Goal: Task Accomplishment & Management: Complete application form

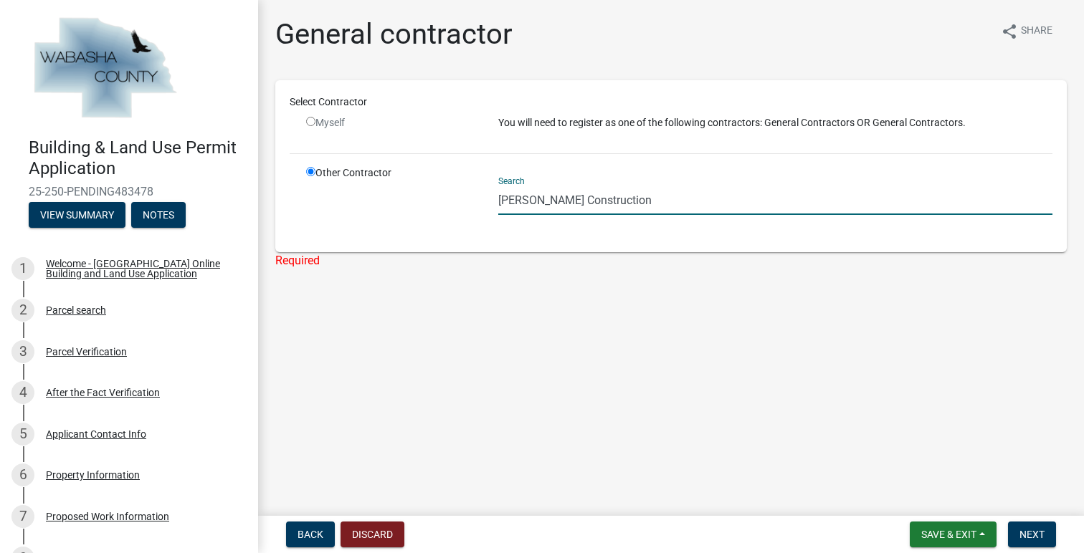
click at [706, 211] on input "Puetz Construction" at bounding box center [775, 200] width 554 height 29
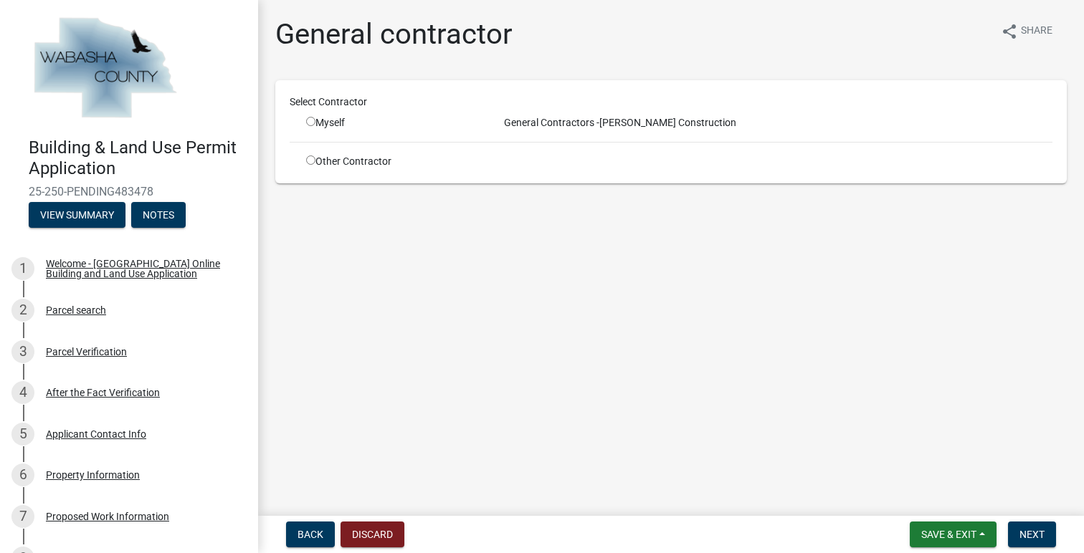
click at [309, 124] on input "radio" at bounding box center [310, 121] width 9 height 9
radio input "true"
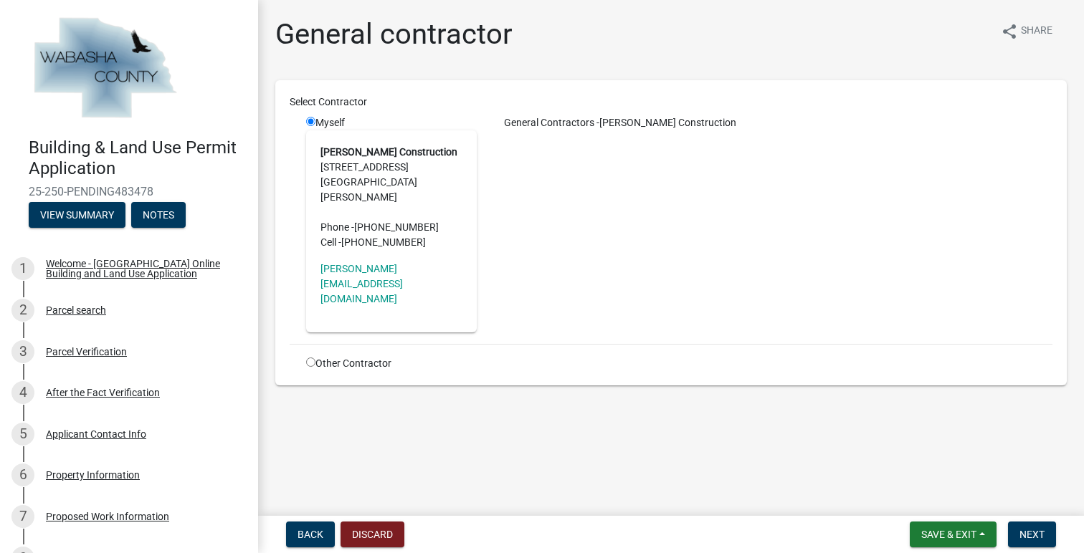
click at [423, 160] on address "[PERSON_NAME] Construction [STREET_ADDRESS][PERSON_NAME] Phone - [PHONE_NUMBER]…" at bounding box center [391, 197] width 142 height 105
click at [1029, 531] on span "Next" at bounding box center [1031, 534] width 25 height 11
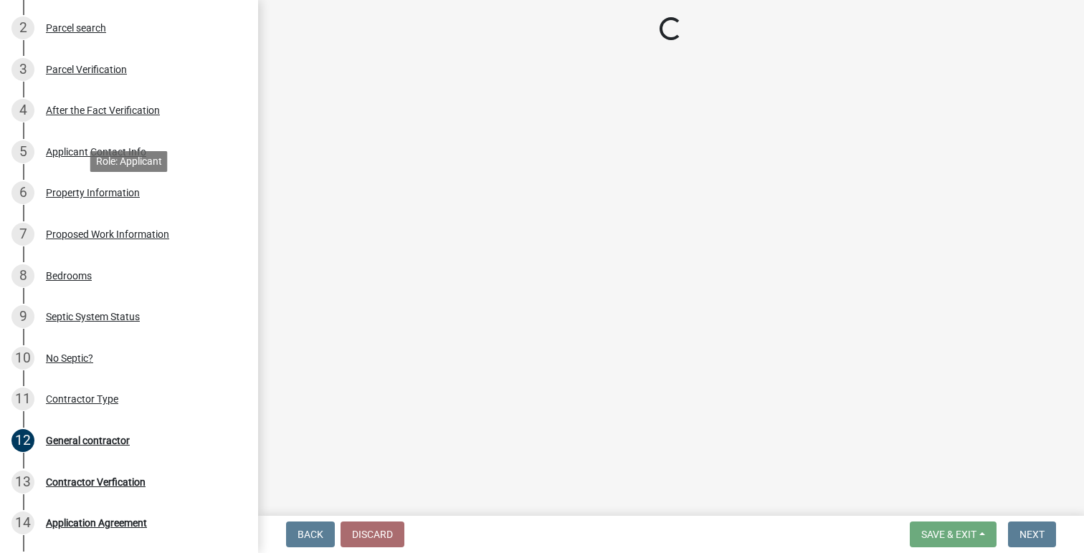
scroll to position [497, 0]
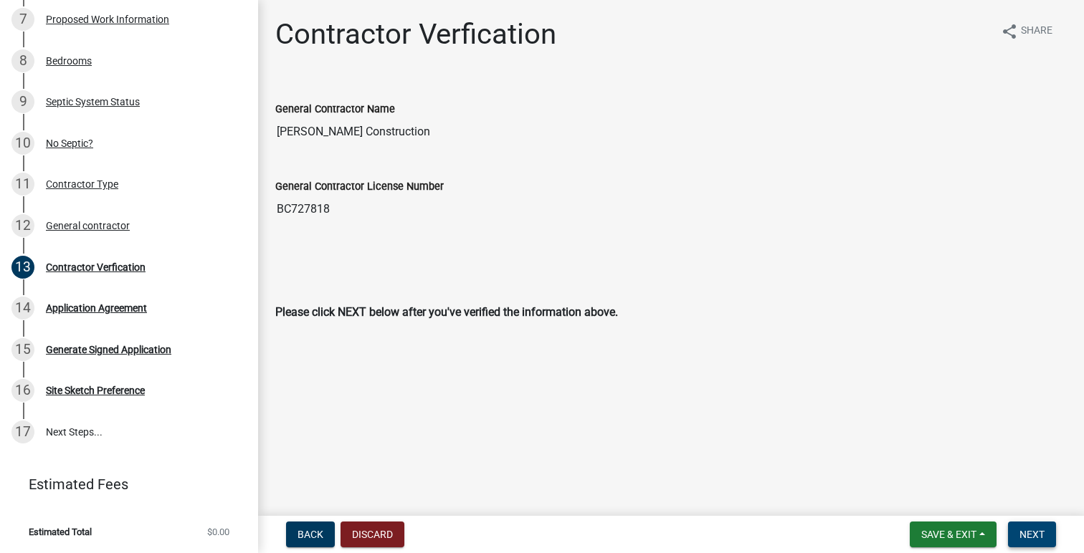
click at [1027, 529] on span "Next" at bounding box center [1031, 534] width 25 height 11
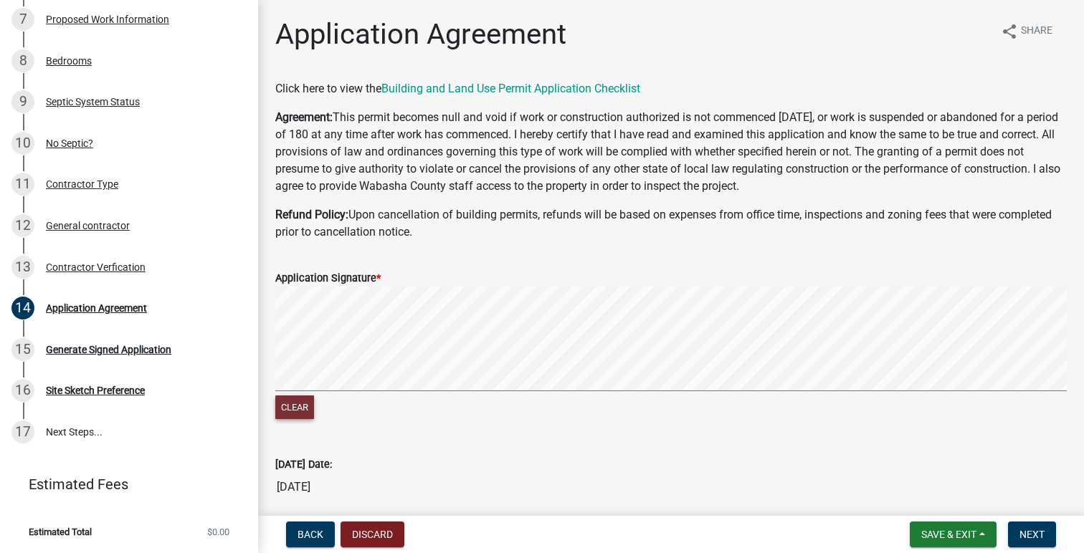
click at [300, 407] on button "Clear" at bounding box center [294, 408] width 39 height 24
click at [486, 95] on link "Building and Land Use Permit Application Checklist" at bounding box center [510, 89] width 259 height 14
click at [296, 407] on button "Clear" at bounding box center [294, 408] width 39 height 24
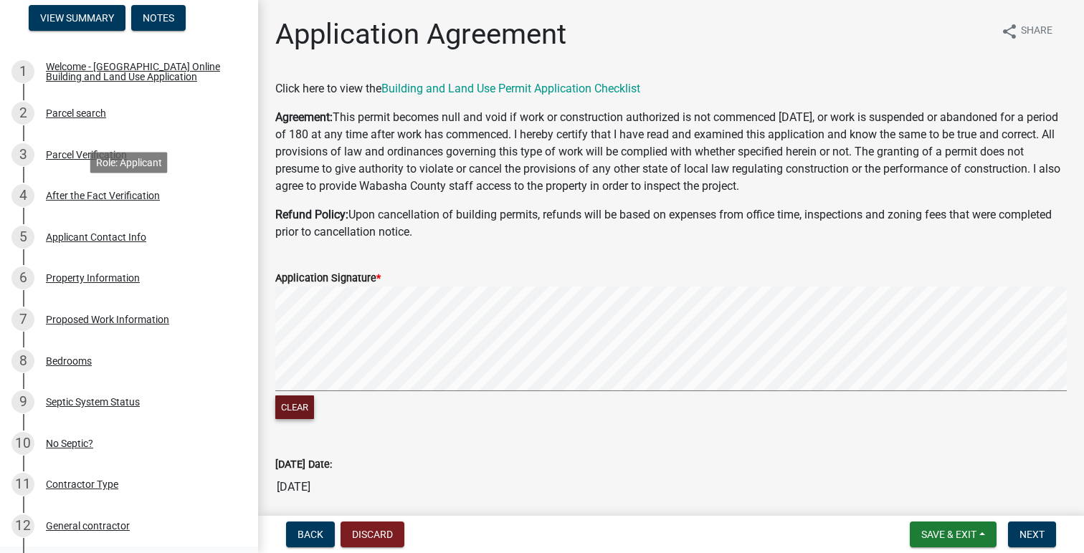
scroll to position [199, 0]
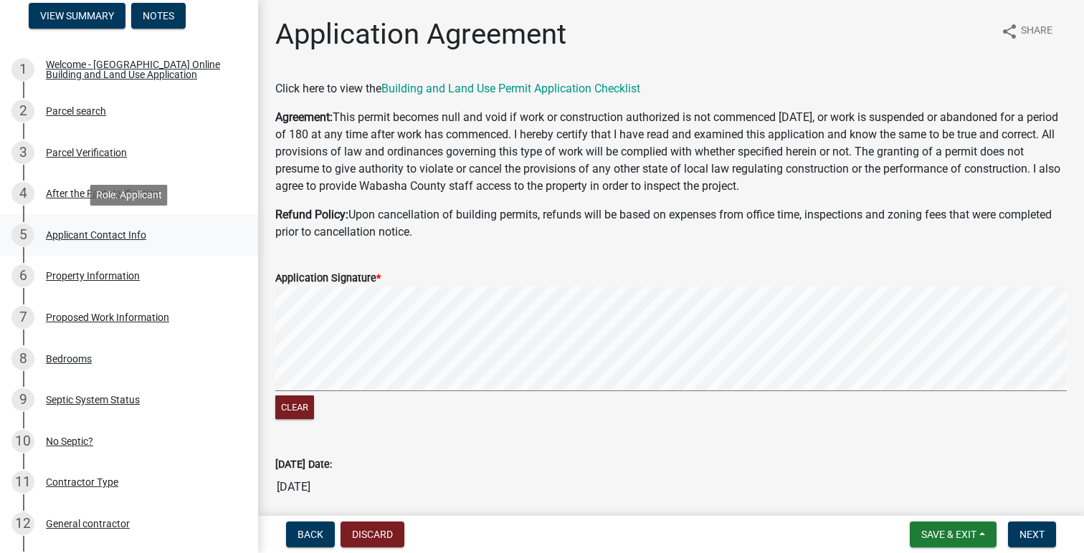
click at [106, 232] on div "Applicant Contact Info" at bounding box center [96, 235] width 100 height 10
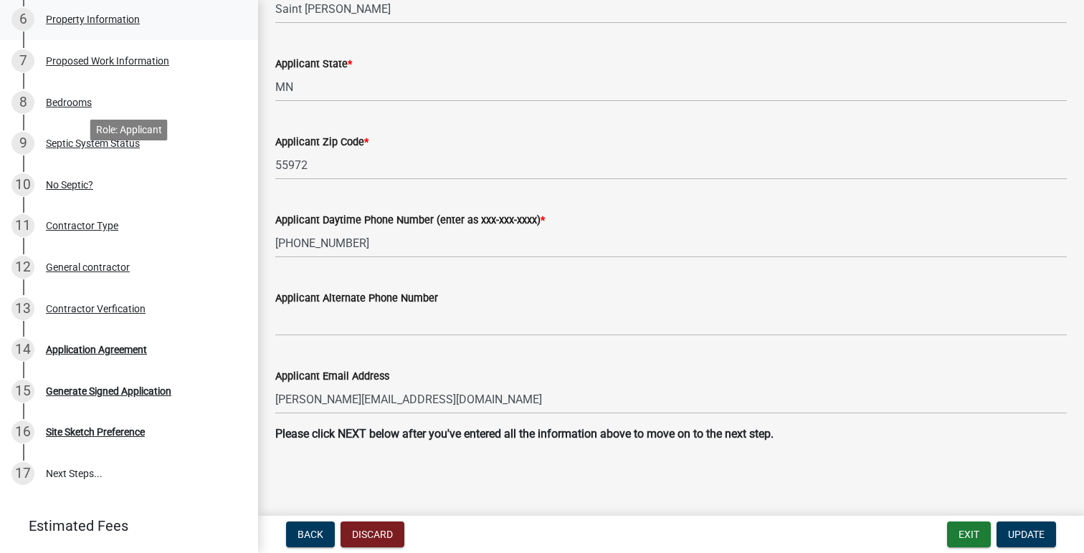
scroll to position [497, 0]
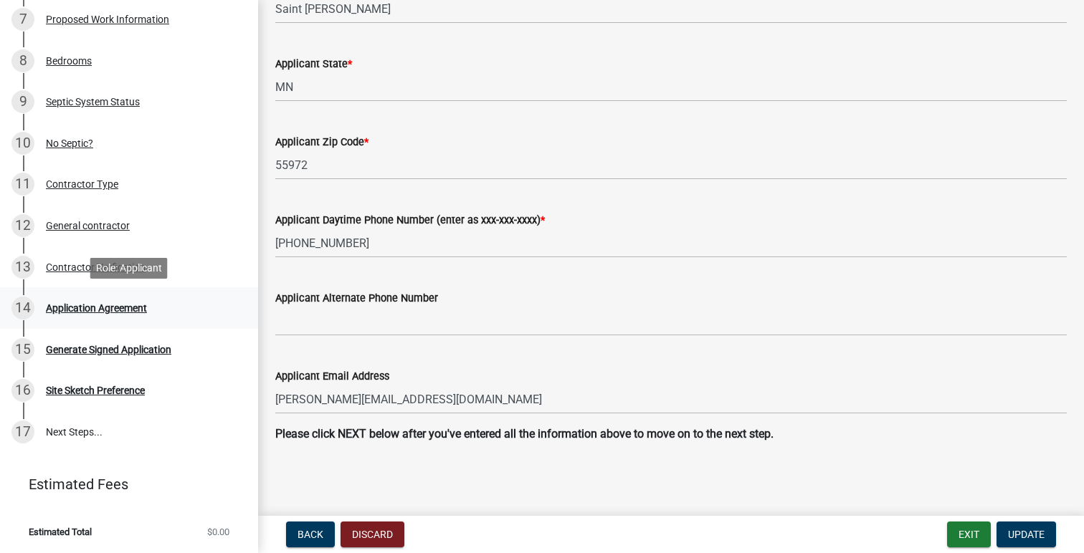
click at [96, 315] on div "14 Application Agreement" at bounding box center [123, 308] width 224 height 23
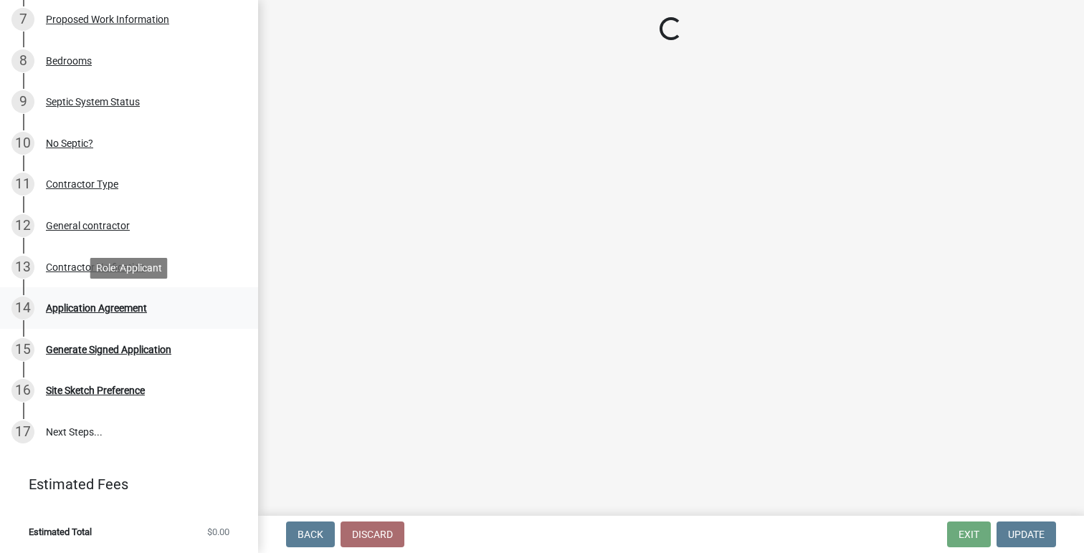
scroll to position [0, 0]
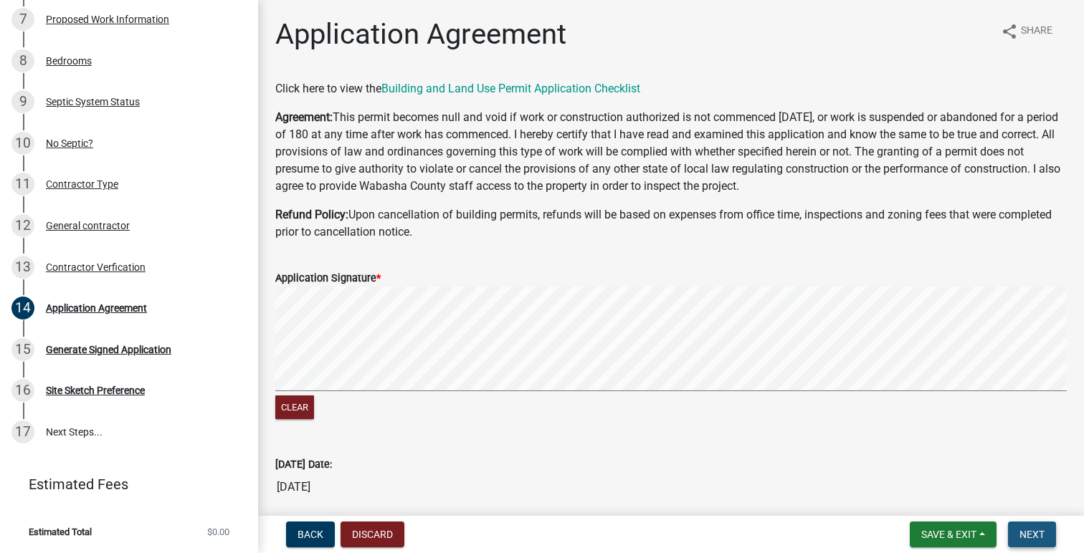
click at [1032, 535] on span "Next" at bounding box center [1031, 534] width 25 height 11
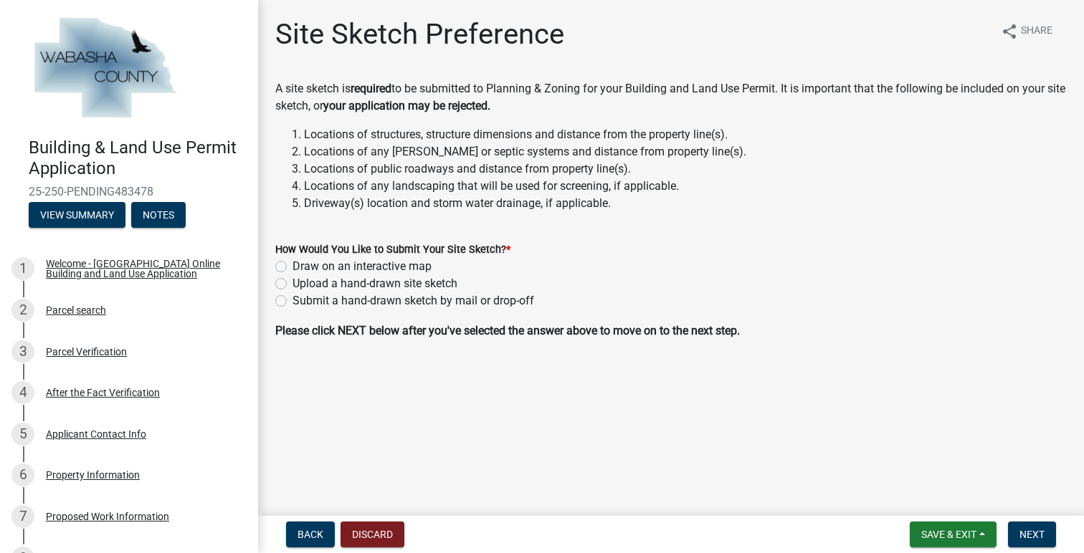
click at [292, 284] on label "Upload a hand-drawn site sketch" at bounding box center [374, 283] width 165 height 17
click at [292, 284] on input "Upload a hand-drawn site sketch" at bounding box center [296, 279] width 9 height 9
radio input "true"
